Goal: Task Accomplishment & Management: Manage account settings

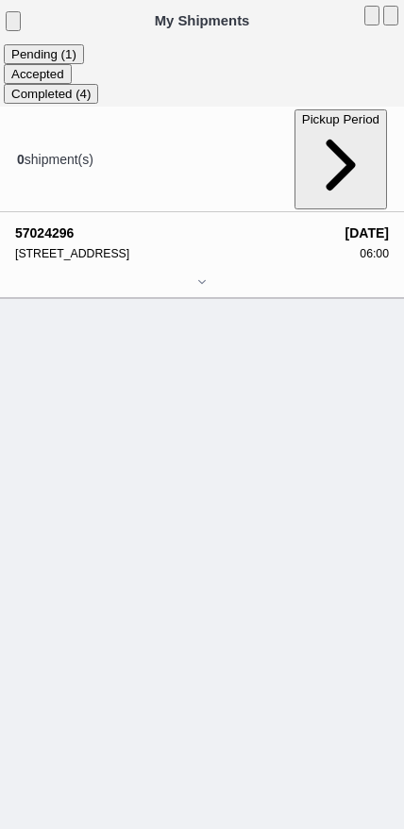
click at [189, 276] on div at bounding box center [201, 283] width 373 height 14
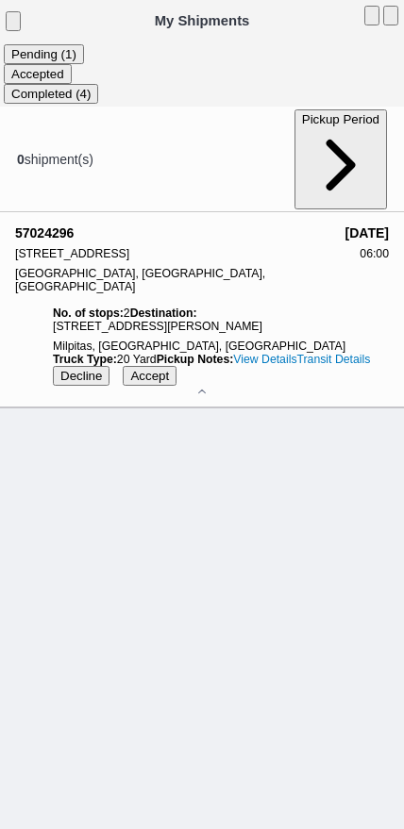
click at [0, 0] on slot "Accept" at bounding box center [0, 0] width 0 height 0
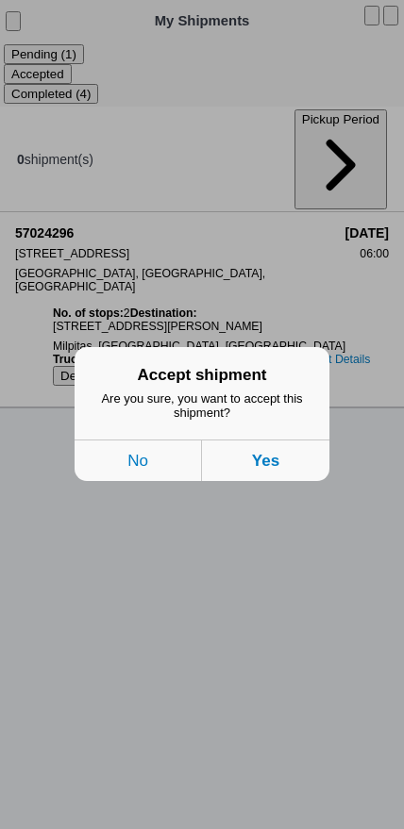
click at [309, 475] on button "Yes" at bounding box center [265, 460] width 127 height 41
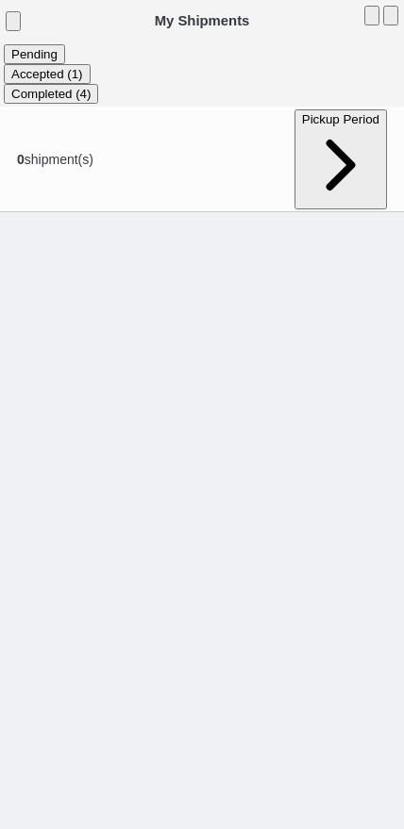
click at [91, 67] on ion-segment-button "Accepted (1)" at bounding box center [47, 73] width 87 height 15
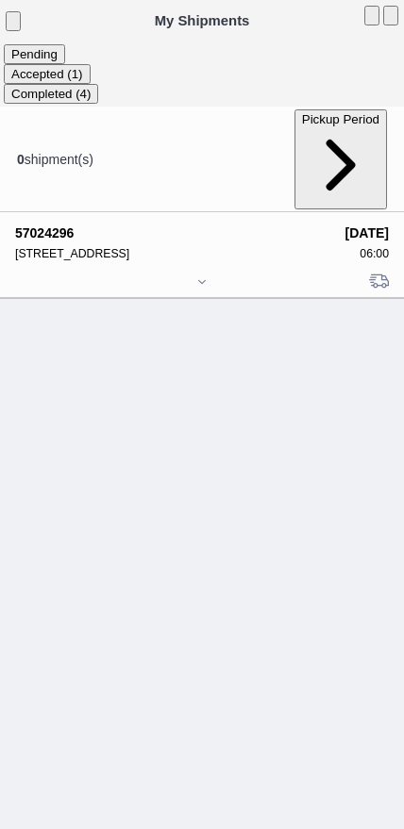
click at [190, 280] on div at bounding box center [201, 283] width 373 height 14
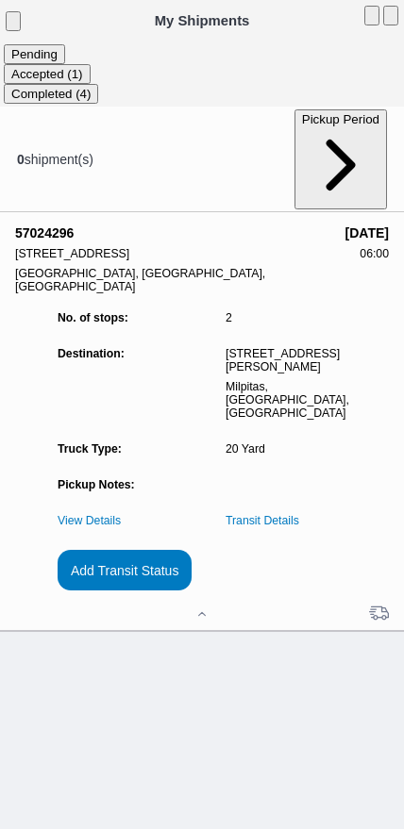
click at [0, 0] on slot "Add Transit Status" at bounding box center [0, 0] width 0 height 0
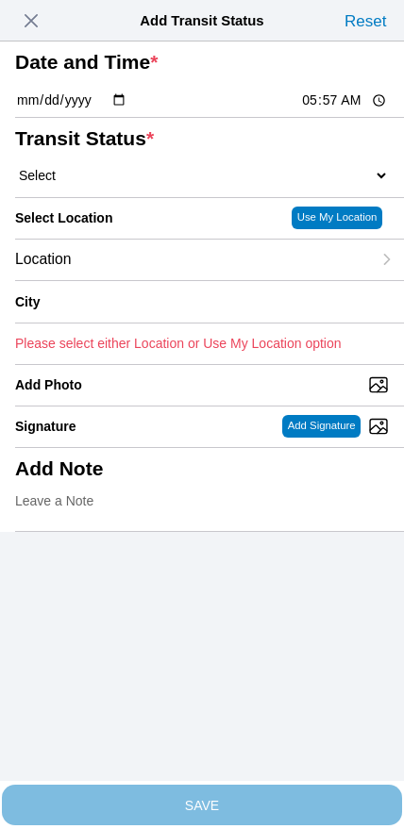
click at [337, 110] on input "05:57" at bounding box center [344, 101] width 89 height 20
type input "06:00"
click at [114, 184] on select "Select Arrive at Drop Off Arrive at Pickup Break Start Break Stop Depart Drop O…" at bounding box center [201, 175] width 373 height 17
select select "ARVPULOC"
click at [136, 280] on div "Location" at bounding box center [193, 260] width 356 height 41
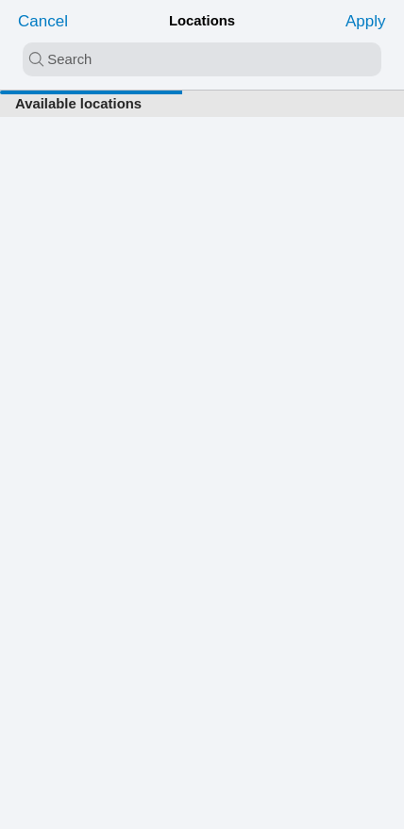
click at [182, 53] on input "search text" at bounding box center [202, 59] width 358 height 34
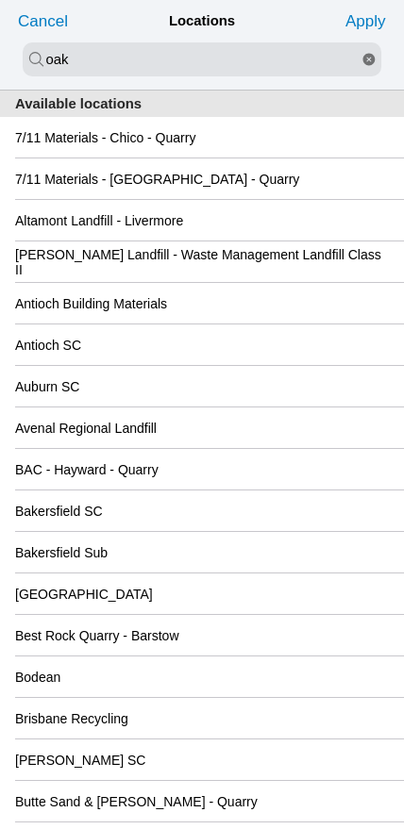
type input "oak"
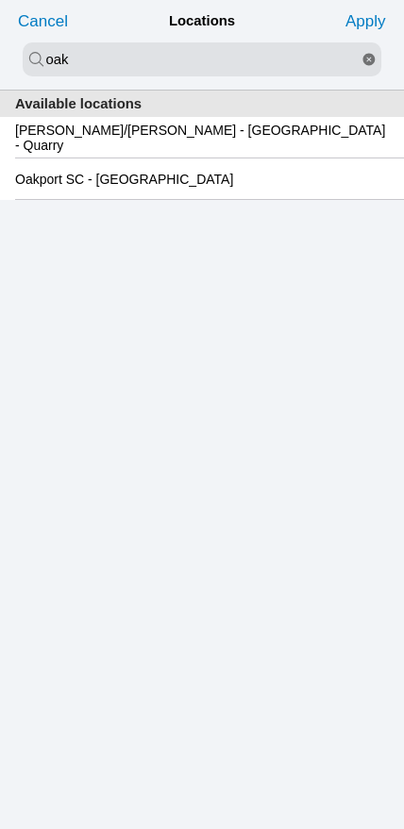
click at [0, 0] on slot "Oakport SC - [GEOGRAPHIC_DATA]" at bounding box center [0, 0] width 0 height 0
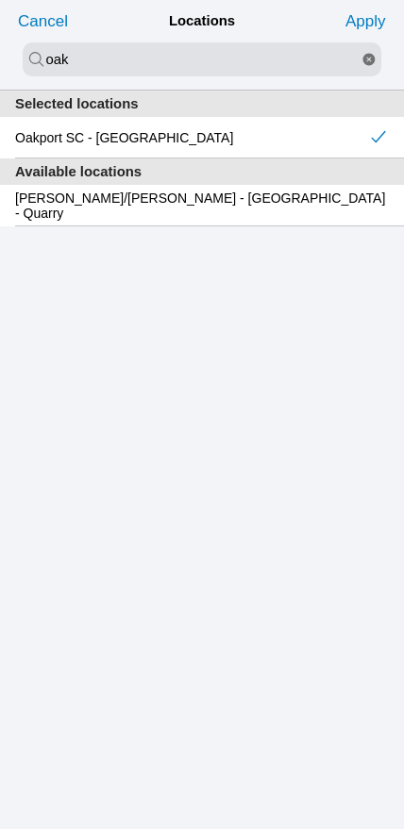
click at [0, 0] on slot "Apply" at bounding box center [0, 0] width 0 height 0
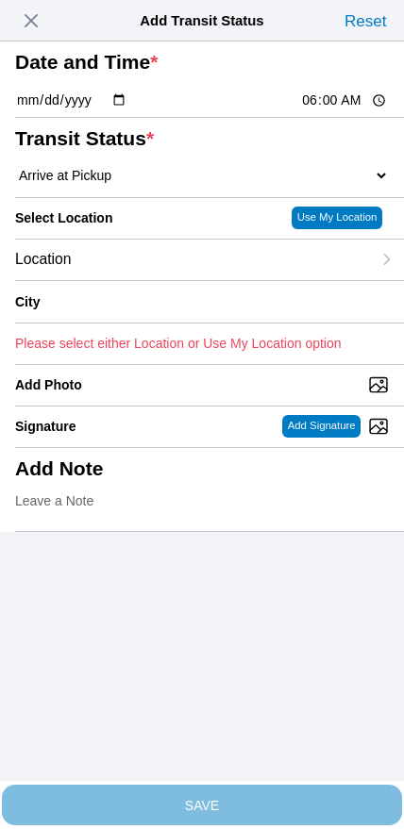
type input "[GEOGRAPHIC_DATA]"
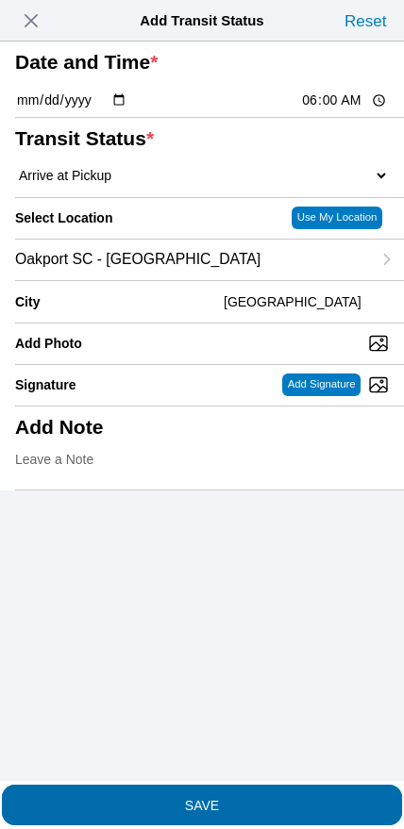
click at [243, 798] on span "SAVE" at bounding box center [201, 804] width 373 height 13
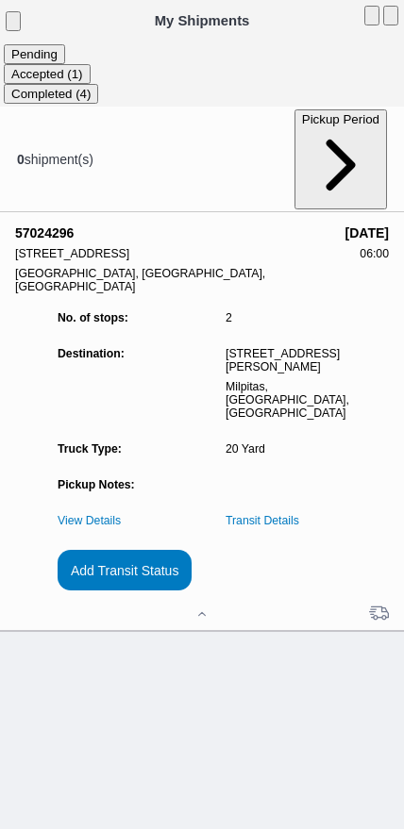
click at [297, 527] on link "Transit Details" at bounding box center [262, 520] width 74 height 13
